Goal: Task Accomplishment & Management: Complete application form

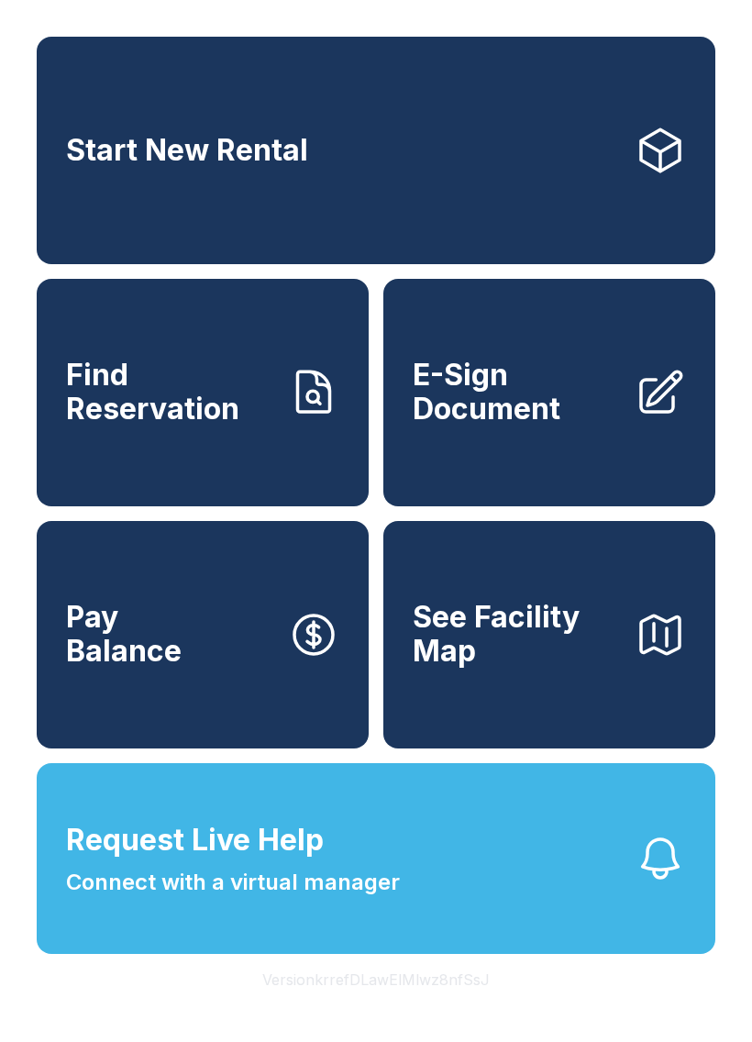
click at [593, 416] on span "E-Sign Document" at bounding box center [516, 391] width 207 height 67
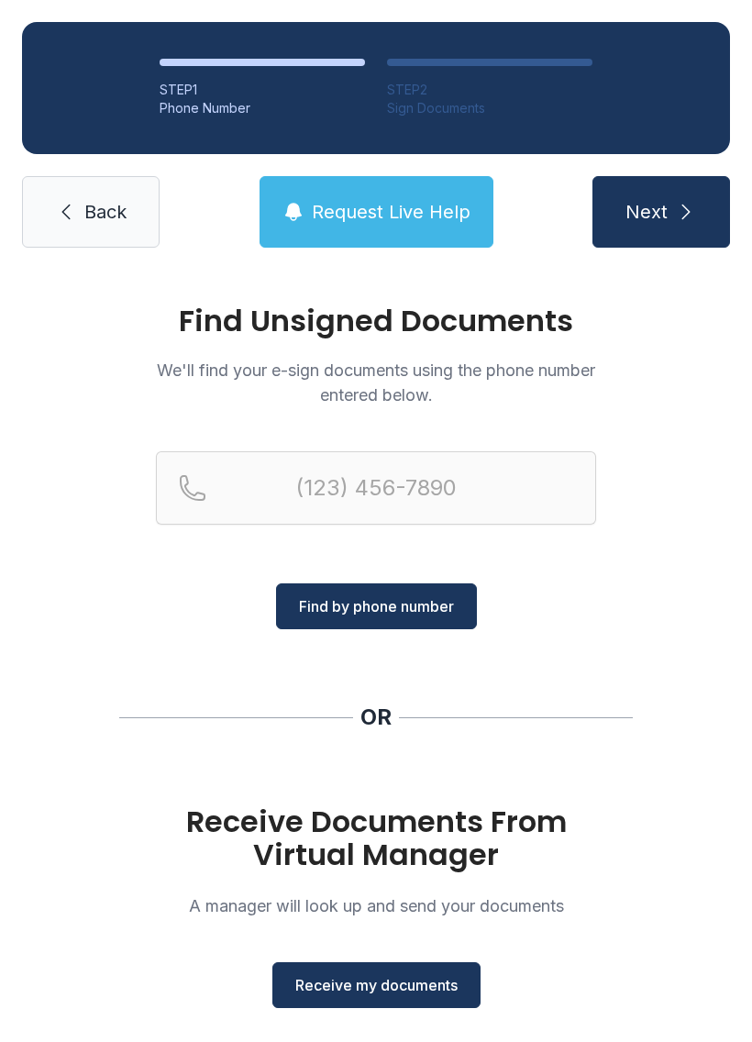
click at [458, 992] on button "Receive my documents" at bounding box center [376, 985] width 208 height 46
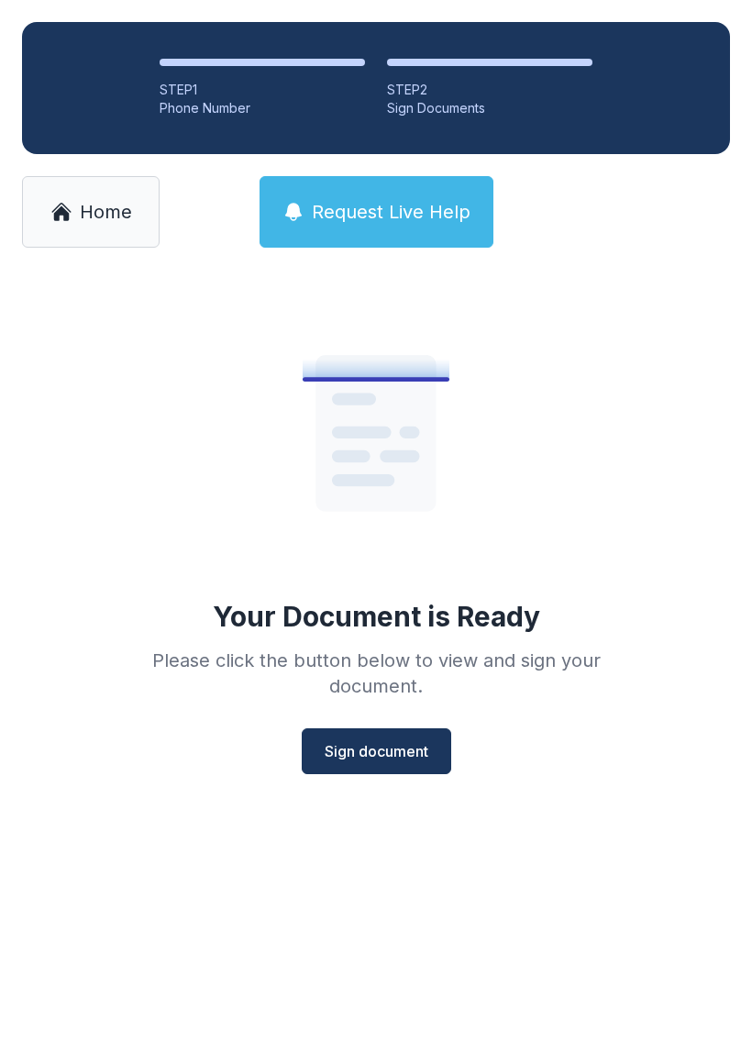
click at [422, 765] on button "Sign document" at bounding box center [376, 751] width 149 height 46
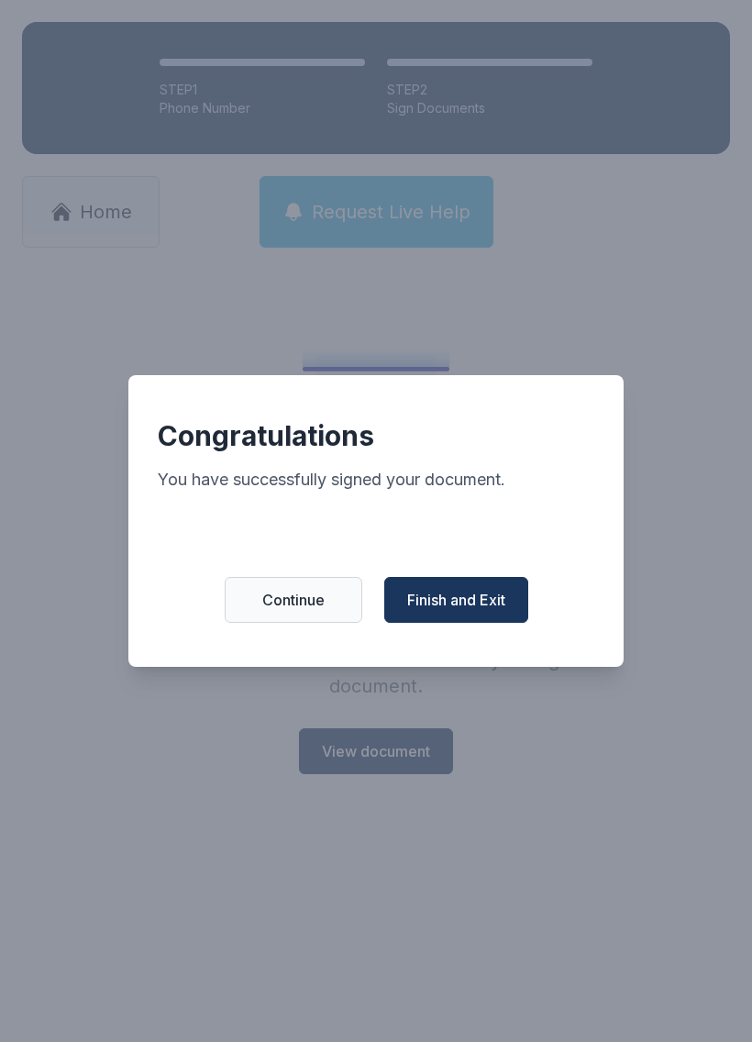
click at [495, 598] on span "Finish and Exit" at bounding box center [456, 600] width 98 height 22
